Goal: Navigation & Orientation: Find specific page/section

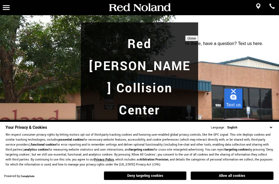
click at [0, 0] on link "Collision Center" at bounding box center [0, 0] width 0 height 0
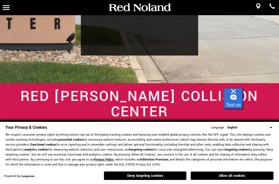
click at [135, 175] on button "Deny targeting cookies" at bounding box center [145, 175] width 83 height 9
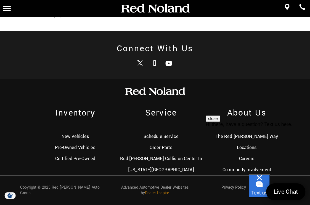
scroll to position [1174, 0]
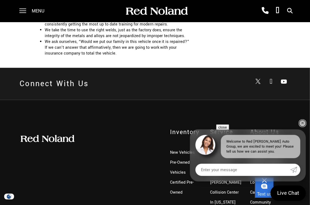
click at [279, 120] on link "✕" at bounding box center [303, 123] width 7 height 7
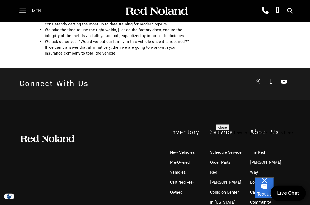
click at [26, 10] on span at bounding box center [22, 11] width 7 height 22
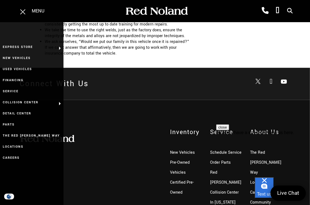
click at [118, 153] on div "Inventory New Vehicles Pre-Owned Vehicles Certified Pre-Owned Service Schedule …" at bounding box center [155, 177] width 310 height 155
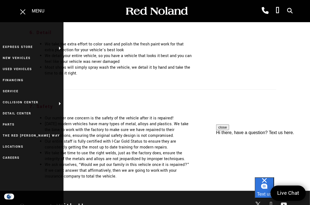
scroll to position [959, 0]
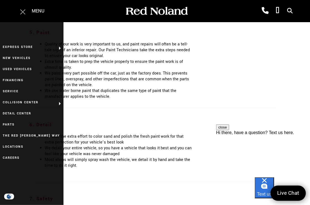
click at [20, 13] on span at bounding box center [22, 11] width 7 height 22
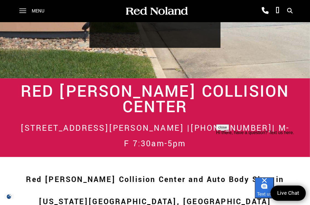
scroll to position [376, 0]
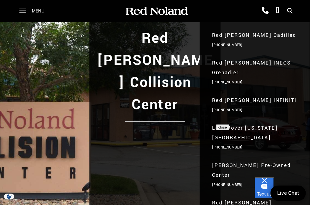
scroll to position [61, 0]
